Goal: Information Seeking & Learning: Check status

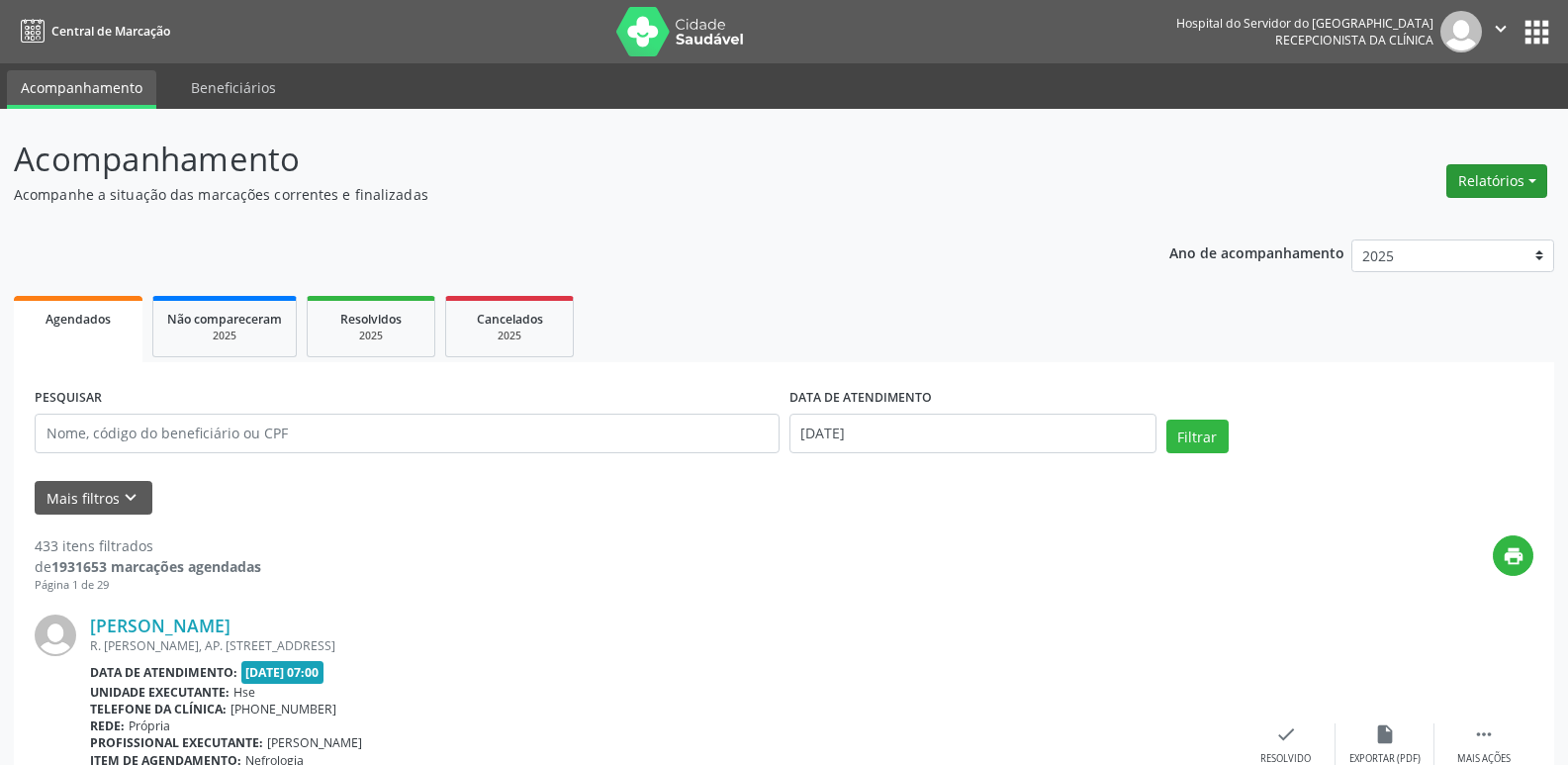
click at [1534, 180] on button "Relatórios" at bounding box center [1496, 181] width 101 height 34
click at [1433, 230] on link "Agendamentos" at bounding box center [1442, 224] width 213 height 28
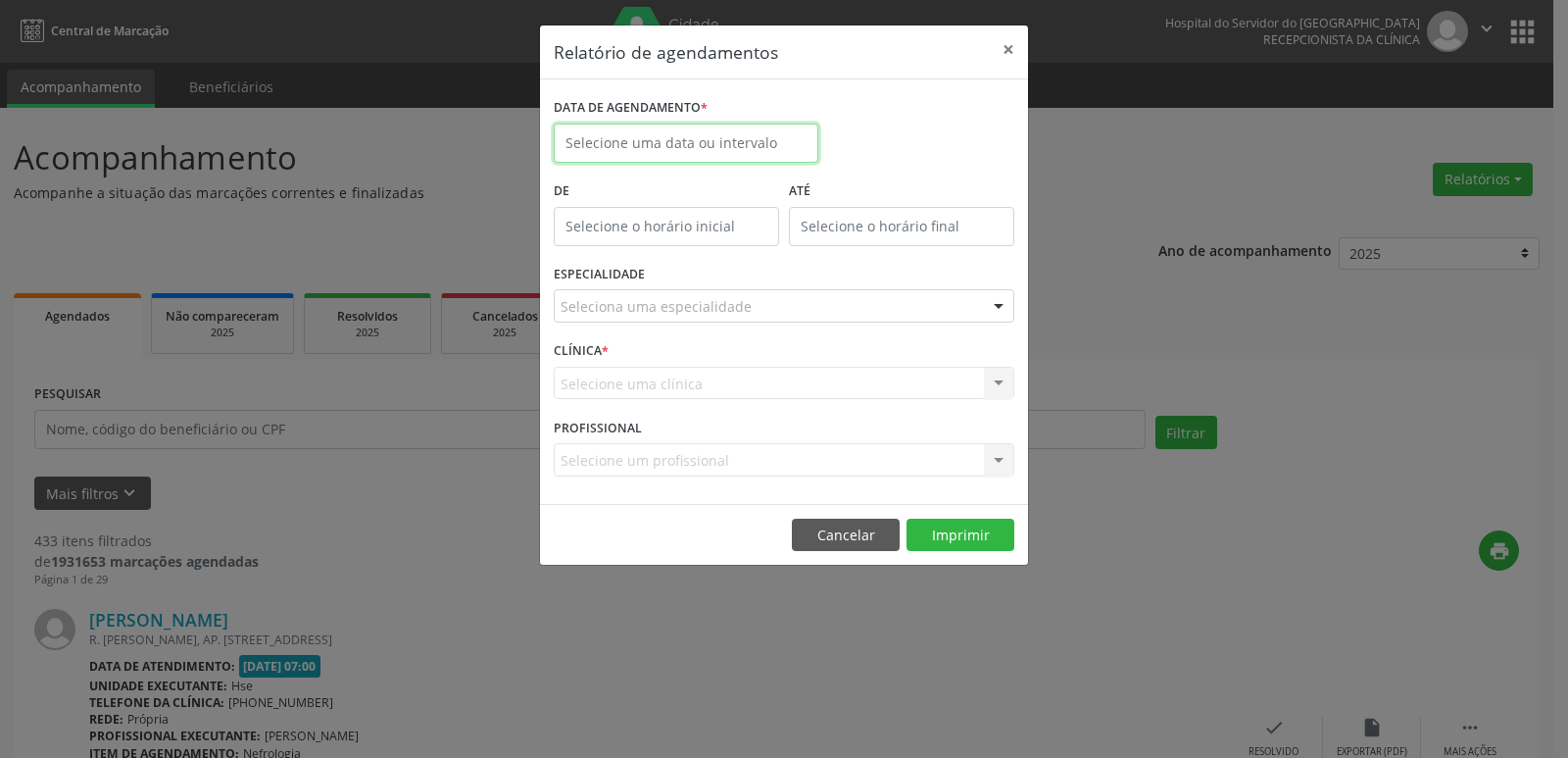
click at [578, 131] on input "text" at bounding box center [685, 143] width 265 height 39
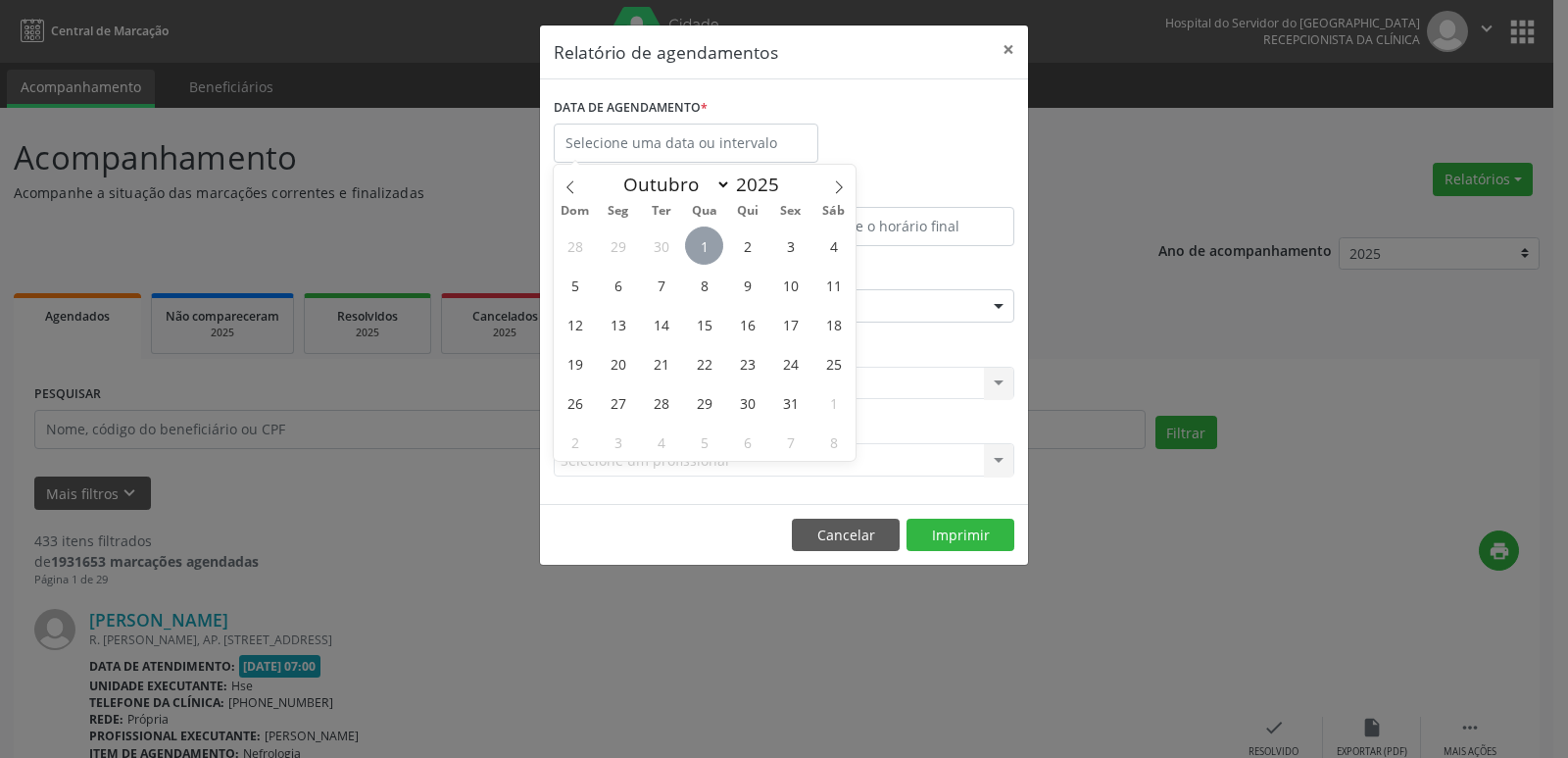
click at [699, 241] on span "1" at bounding box center [704, 245] width 38 height 38
type input "[DATE]"
click at [630, 681] on div "Relatório de agendamentos × DATA DE AGENDAMENTO * De ATÉ ESPECIALIDADE Selecion…" at bounding box center [784, 379] width 1568 height 758
select select "9"
click at [576, 133] on input "text" at bounding box center [685, 143] width 265 height 39
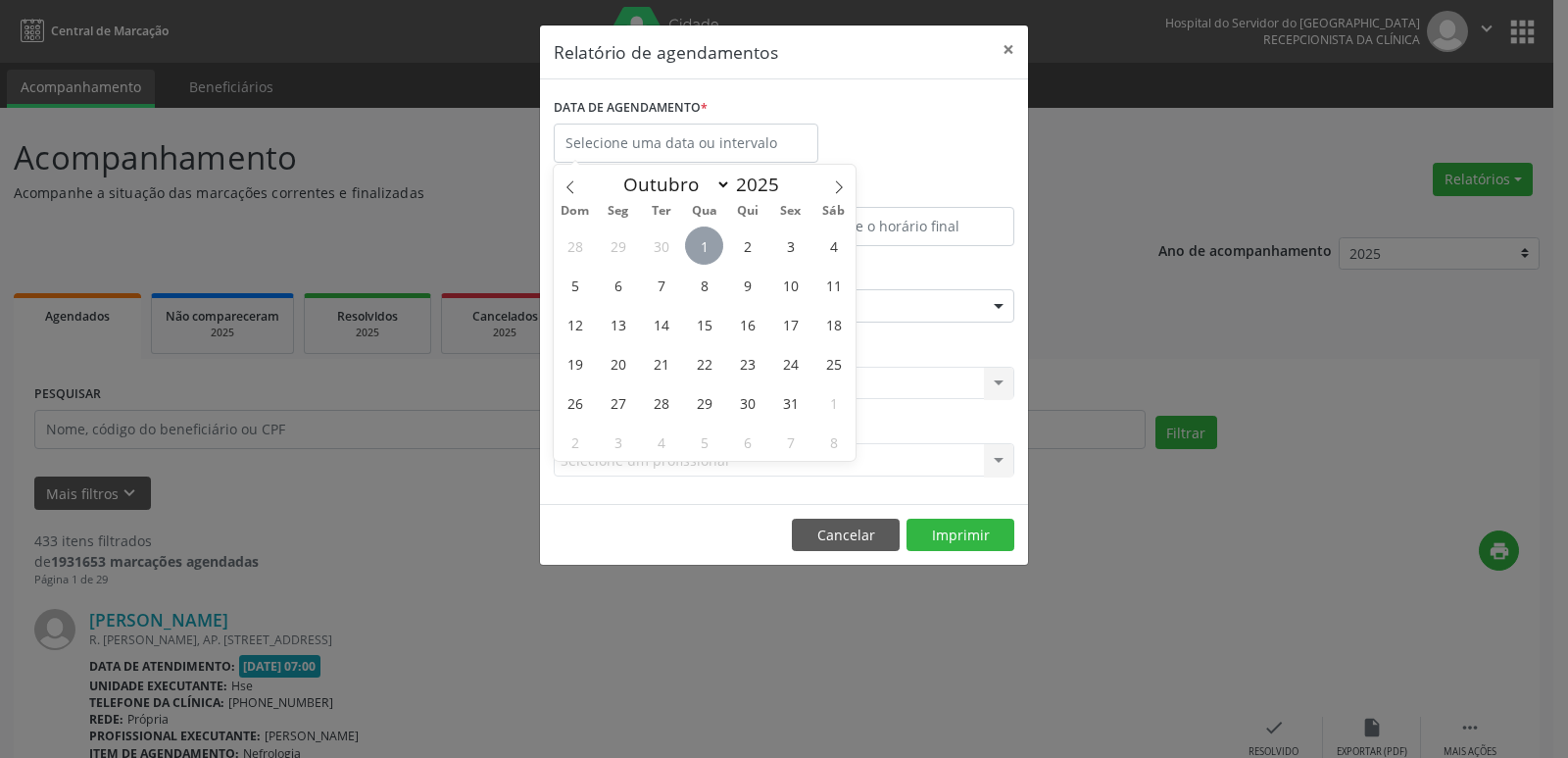
click at [710, 237] on span "1" at bounding box center [704, 245] width 38 height 38
type input "[DATE]"
click at [710, 237] on span "1" at bounding box center [704, 245] width 38 height 38
